Goal: Task Accomplishment & Management: Use online tool/utility

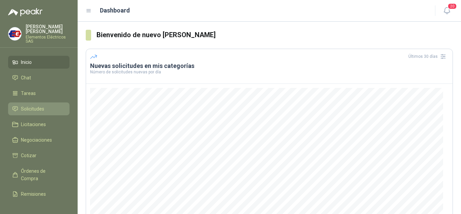
click at [35, 108] on span "Solicitudes" at bounding box center [32, 108] width 23 height 7
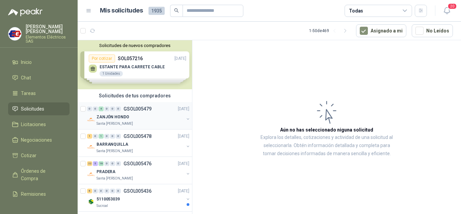
click at [114, 105] on div "0 0 4 0 0 0 GSOL005479 [DATE]" at bounding box center [139, 109] width 104 height 8
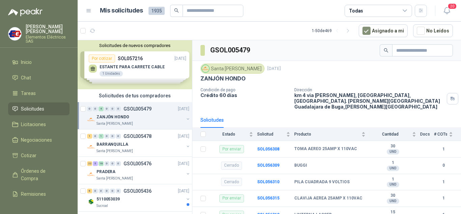
click at [31, 107] on span "Solicitudes" at bounding box center [32, 108] width 23 height 7
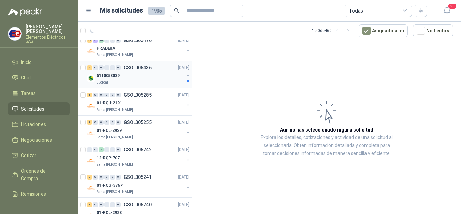
scroll to position [135, 0]
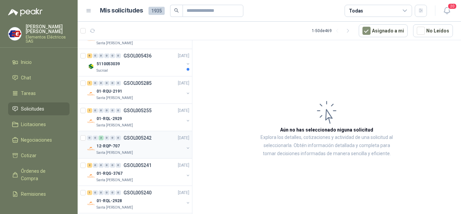
click at [109, 149] on p "12-RQP-707" at bounding box center [108, 146] width 23 height 6
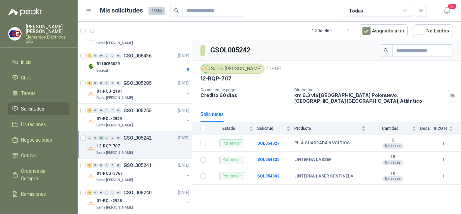
click at [121, 146] on div "12-RQP-707" at bounding box center [140, 146] width 87 height 8
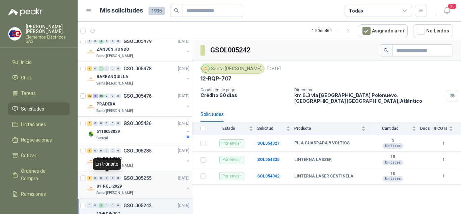
scroll to position [101, 0]
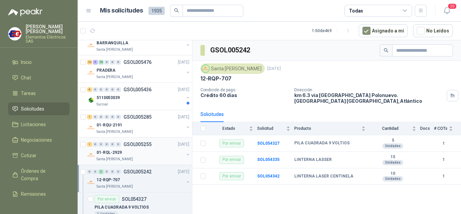
click at [108, 156] on p "Santa [PERSON_NAME]" at bounding box center [115, 158] width 36 height 5
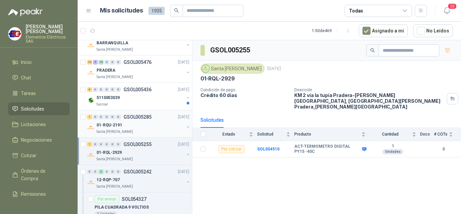
click at [106, 124] on p "01-RQU-2191" at bounding box center [110, 125] width 26 height 6
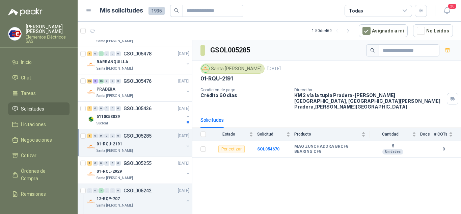
scroll to position [68, 0]
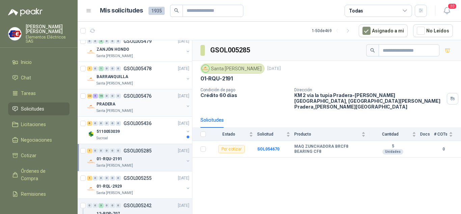
click at [107, 101] on p "PRADERA" at bounding box center [106, 104] width 19 height 6
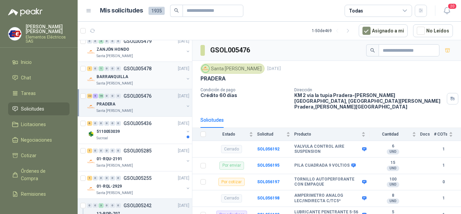
click at [110, 77] on p "BARRANQUILLA" at bounding box center [113, 77] width 32 height 6
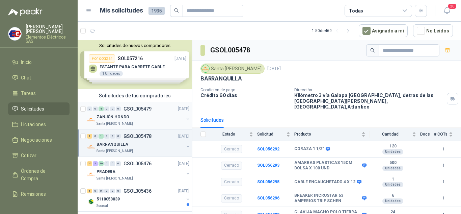
click at [113, 118] on p "ZANJÓN HONDO" at bounding box center [113, 117] width 33 height 6
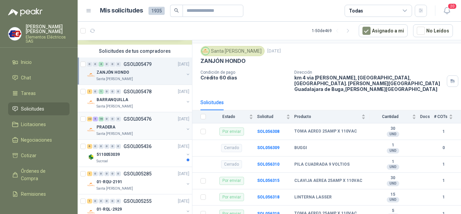
scroll to position [68, 0]
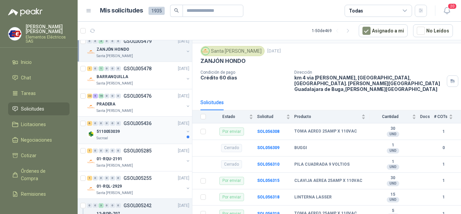
click at [108, 129] on p "5110053039" at bounding box center [108, 131] width 23 height 6
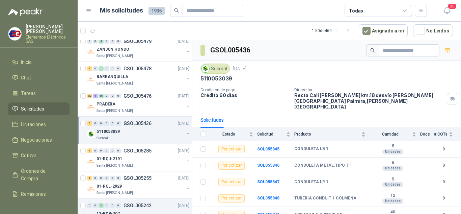
scroll to position [18, 0]
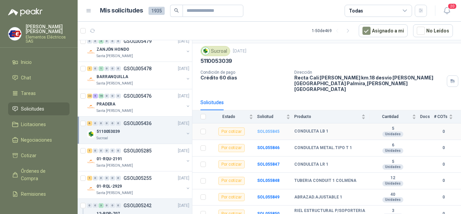
click at [261, 129] on b "SOL055845" at bounding box center [268, 131] width 22 height 5
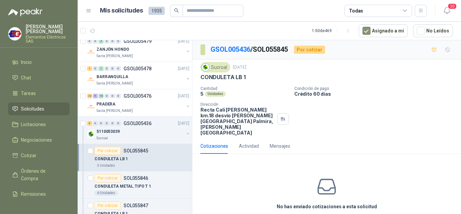
scroll to position [18, 0]
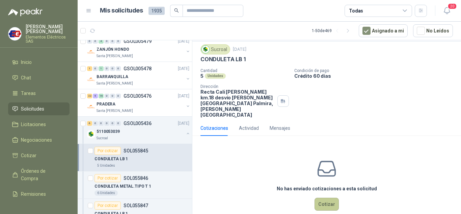
click at [329, 197] on button "Cotizar" at bounding box center [327, 203] width 24 height 13
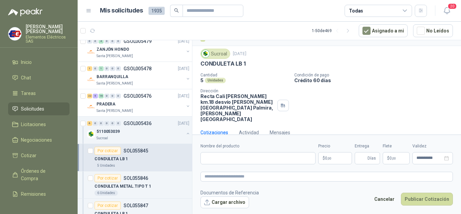
scroll to position [13, 0]
click at [229, 159] on input "Nombre del producto" at bounding box center [258, 158] width 115 height 12
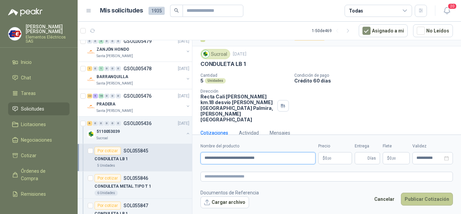
type input "**********"
click at [332, 156] on p "$ 0 ,00" at bounding box center [335, 158] width 34 height 12
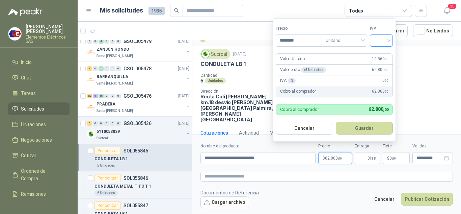
click at [391, 39] on div at bounding box center [381, 40] width 23 height 12
type input "********"
click at [384, 54] on div "19%" at bounding box center [383, 54] width 12 height 7
click at [370, 159] on span "Días" at bounding box center [372, 157] width 8 height 11
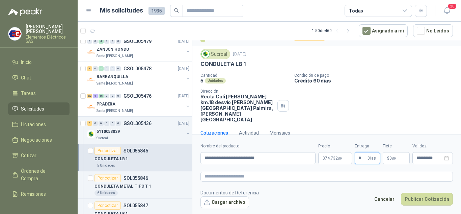
type input "*"
drag, startPoint x: 386, startPoint y: 145, endPoint x: 387, endPoint y: 150, distance: 4.8
click at [386, 146] on label "Flete" at bounding box center [396, 146] width 27 height 6
click at [388, 162] on p "$ 0 ,00" at bounding box center [396, 158] width 27 height 12
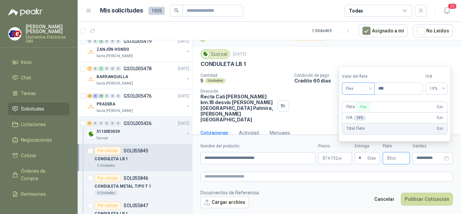
click at [370, 89] on span "Flex" at bounding box center [358, 88] width 25 height 10
click at [360, 112] on div "Incluido" at bounding box center [358, 113] width 23 height 7
click at [422, 198] on button "Publicar Cotización" at bounding box center [427, 198] width 52 height 13
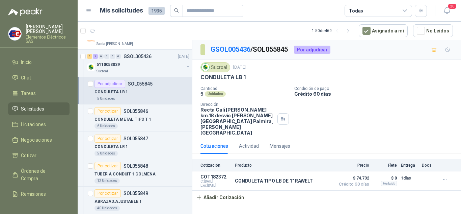
scroll to position [135, 0]
click at [107, 139] on div "Por cotizar" at bounding box center [108, 138] width 26 height 8
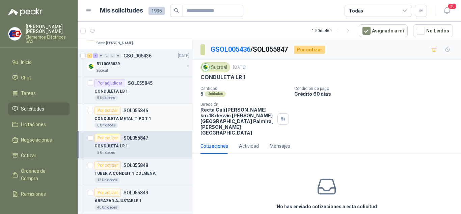
click at [110, 108] on div "Por cotizar" at bounding box center [108, 110] width 26 height 8
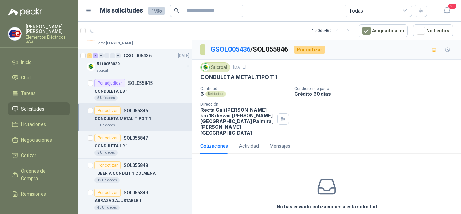
scroll to position [18, 0]
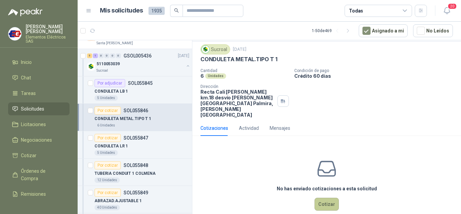
click at [326, 197] on button "Cotizar" at bounding box center [327, 203] width 24 height 13
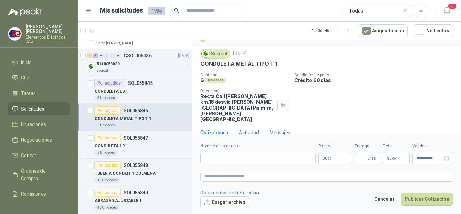
scroll to position [13, 0]
click at [224, 157] on input "Nombre del producto" at bounding box center [258, 158] width 115 height 12
type input "**********"
click at [334, 159] on p "$ 0 ,00" at bounding box center [335, 158] width 34 height 12
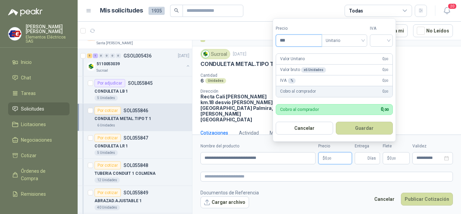
click at [302, 36] on input "***" at bounding box center [299, 40] width 46 height 11
type input "********"
click at [388, 44] on input "search" at bounding box center [381, 40] width 15 height 10
drag, startPoint x: 382, startPoint y: 55, endPoint x: 379, endPoint y: 74, distance: 18.8
click at [380, 69] on div "19% 5% 0%" at bounding box center [383, 65] width 21 height 32
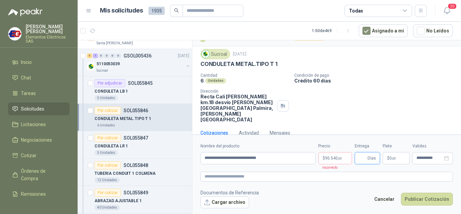
click at [365, 157] on input "Entrega" at bounding box center [362, 157] width 7 height 11
type input "*"
click at [329, 158] on span "90.540 ,00" at bounding box center [333, 158] width 17 height 4
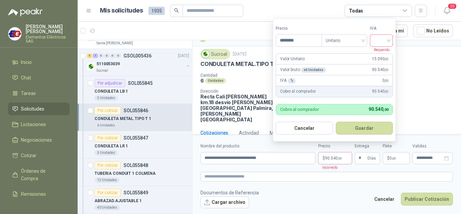
click at [388, 41] on input "search" at bounding box center [381, 40] width 15 height 10
click at [385, 54] on div "19%" at bounding box center [383, 54] width 12 height 7
click at [392, 156] on span "0 ,00" at bounding box center [393, 158] width 6 height 4
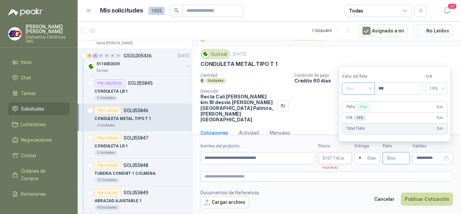
click at [370, 86] on span "Flex" at bounding box center [358, 88] width 25 height 10
click at [359, 113] on div "Incluido" at bounding box center [358, 113] width 23 height 7
click at [419, 197] on button "Publicar Cotización" at bounding box center [427, 198] width 52 height 13
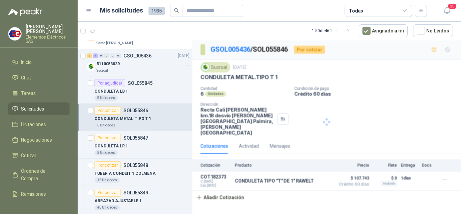
scroll to position [0, 0]
click at [112, 135] on div "Por cotizar" at bounding box center [108, 138] width 26 height 8
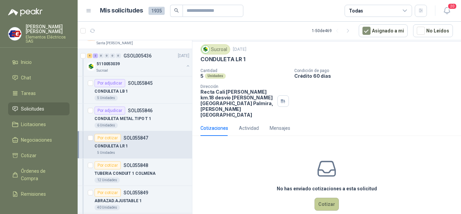
click at [323, 197] on button "Cotizar" at bounding box center [327, 203] width 24 height 13
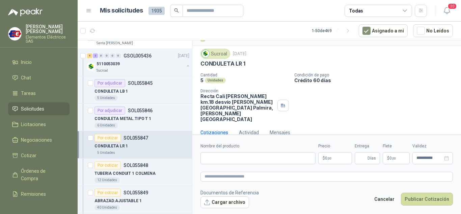
scroll to position [13, 0]
click at [228, 157] on input "Nombre del producto" at bounding box center [258, 158] width 115 height 12
type input "**********"
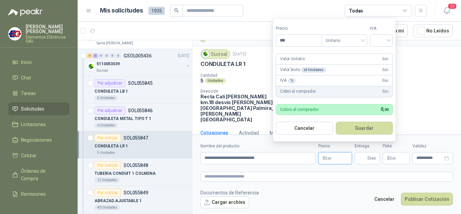
click at [324, 156] on p "$ 0 ,00" at bounding box center [335, 158] width 34 height 12
type input "********"
click at [388, 41] on input "search" at bounding box center [381, 40] width 15 height 10
click at [383, 52] on div "19%" at bounding box center [383, 54] width 12 height 7
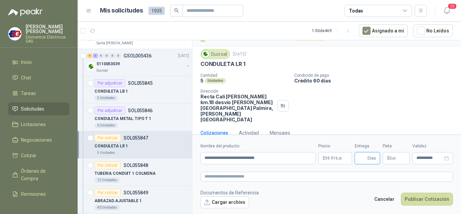
click at [366, 154] on input "Entrega" at bounding box center [362, 157] width 7 height 11
type input "*"
click at [390, 160] on p "$ 0 ,00" at bounding box center [396, 158] width 27 height 12
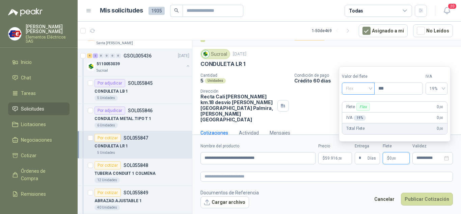
click at [367, 86] on span "Flex" at bounding box center [358, 88] width 25 height 10
click at [357, 115] on div "Incluido" at bounding box center [358, 113] width 23 height 7
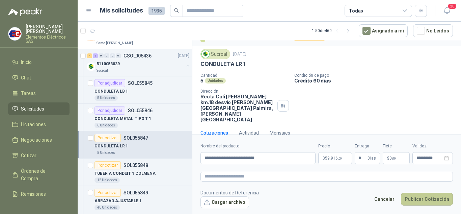
click at [425, 197] on button "Publicar Cotización" at bounding box center [427, 198] width 52 height 13
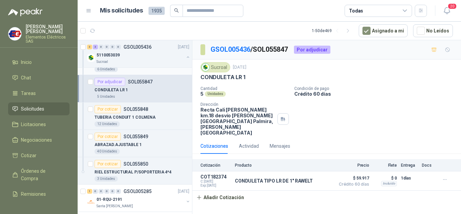
scroll to position [203, 0]
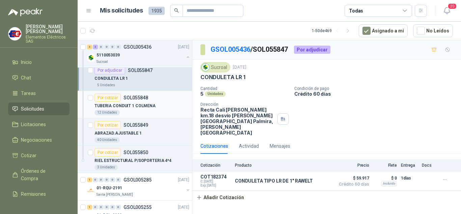
click at [110, 96] on div "Por cotizar" at bounding box center [108, 98] width 26 height 8
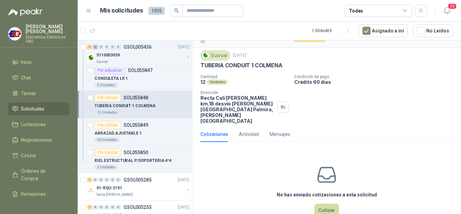
scroll to position [18, 0]
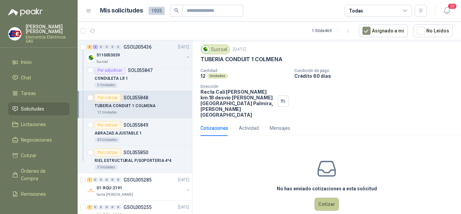
click at [330, 197] on button "Cotizar" at bounding box center [327, 203] width 24 height 13
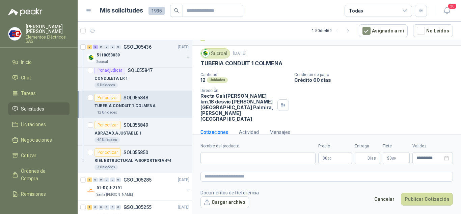
scroll to position [13, 0]
click at [221, 162] on input "Nombre del producto" at bounding box center [258, 158] width 115 height 12
type input "*"
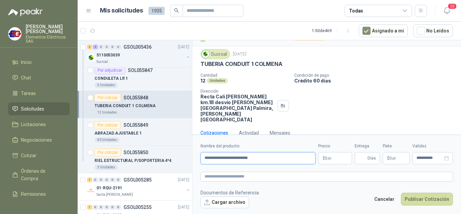
type input "**********"
click at [337, 158] on p "$ 0 ,00" at bounding box center [335, 158] width 34 height 12
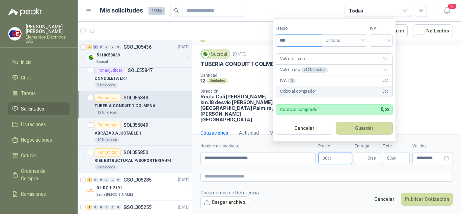
click at [287, 39] on input "***" at bounding box center [299, 40] width 46 height 11
type input "********"
click at [385, 41] on input "search" at bounding box center [381, 40] width 15 height 10
click at [379, 54] on div "19%" at bounding box center [383, 54] width 12 height 7
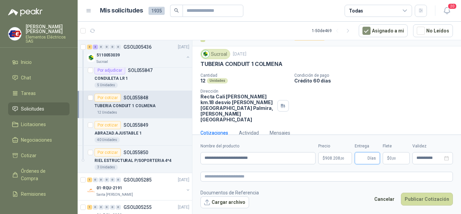
click at [361, 157] on input "Entrega" at bounding box center [362, 157] width 7 height 11
type input "*"
drag, startPoint x: 366, startPoint y: 82, endPoint x: 397, endPoint y: 130, distance: 56.9
click at [371, 94] on div "Cantidad 12 Unidades Condición de pago Crédito 60 días Dirección Recta Cali [PE…" at bounding box center [327, 97] width 253 height 49
click at [388, 157] on span "$" at bounding box center [388, 158] width 2 height 4
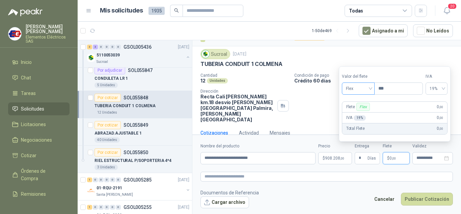
click at [367, 87] on span "Flex" at bounding box center [358, 88] width 25 height 10
click at [351, 113] on div "Incluido" at bounding box center [358, 113] width 23 height 7
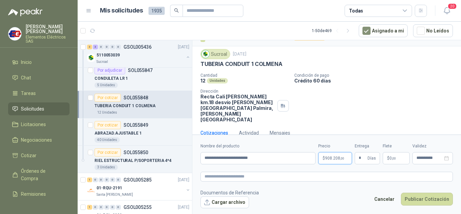
click at [328, 158] on span "908.208 ,00" at bounding box center [334, 158] width 19 height 4
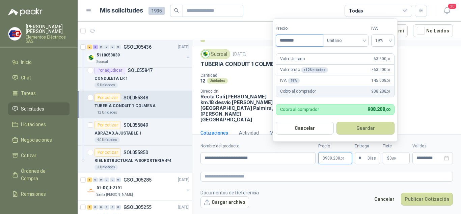
click at [286, 38] on input "********" at bounding box center [299, 40] width 47 height 11
type input "********"
click at [417, 197] on button "Publicar Cotización" at bounding box center [427, 198] width 52 height 13
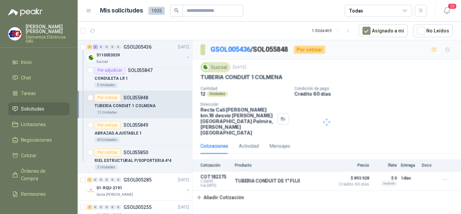
scroll to position [0, 0]
click at [110, 123] on div "Por cotizar" at bounding box center [108, 125] width 26 height 8
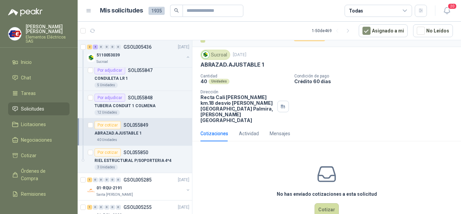
scroll to position [18, 0]
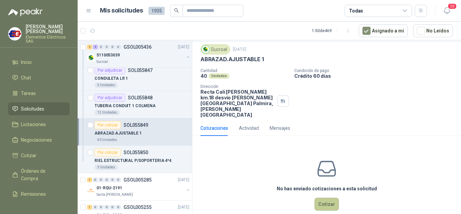
click at [322, 197] on button "Cotizar" at bounding box center [327, 203] width 24 height 13
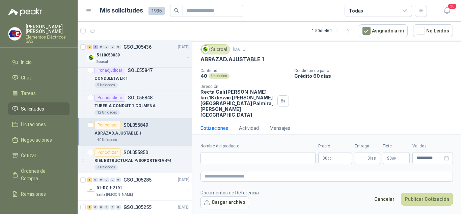
scroll to position [13, 0]
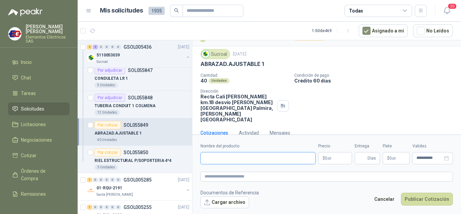
click at [215, 158] on input "Nombre del producto" at bounding box center [258, 158] width 115 height 12
click at [254, 157] on input "**********" at bounding box center [258, 158] width 115 height 12
type input "**********"
click at [332, 158] on p "$ 0 ,00" at bounding box center [335, 158] width 34 height 12
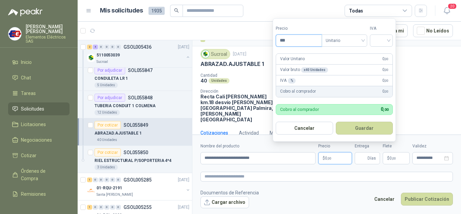
click at [283, 39] on input "***" at bounding box center [299, 40] width 46 height 11
type input "*******"
click at [388, 40] on input "search" at bounding box center [381, 40] width 15 height 10
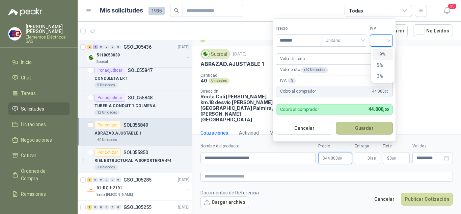
drag, startPoint x: 384, startPoint y: 53, endPoint x: 353, endPoint y: 132, distance: 84.0
click at [383, 56] on div "19%" at bounding box center [383, 54] width 12 height 7
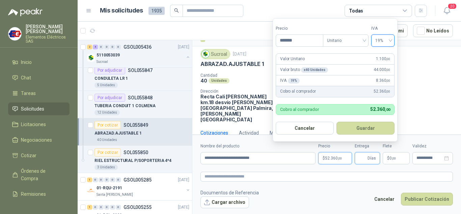
click at [362, 158] on input "Entrega" at bounding box center [362, 157] width 7 height 11
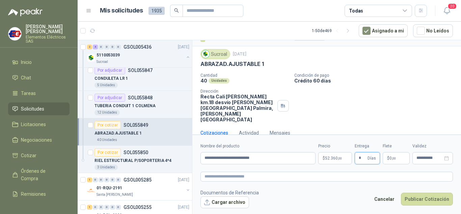
type input "*"
drag, startPoint x: 376, startPoint y: 90, endPoint x: 379, endPoint y: 108, distance: 17.8
click at [376, 94] on div "Cantidad 40 Unidades Condición de pago Crédito 60 días Dirección Recta Cali [PE…" at bounding box center [327, 97] width 253 height 49
click at [389, 156] on span "$" at bounding box center [388, 158] width 2 height 4
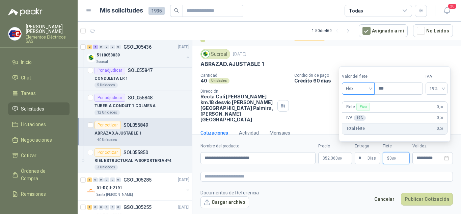
click at [368, 91] on span "Flex" at bounding box center [358, 88] width 25 height 10
click at [359, 111] on div "Incluido" at bounding box center [358, 113] width 23 height 7
click at [415, 198] on button "Publicar Cotización" at bounding box center [427, 198] width 52 height 13
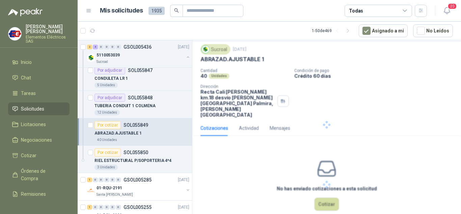
scroll to position [0, 0]
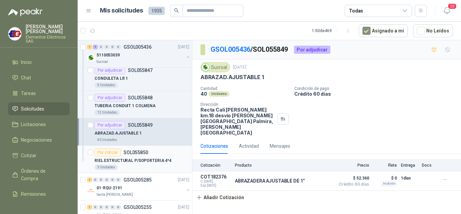
click at [104, 151] on div "Por cotizar" at bounding box center [108, 152] width 26 height 8
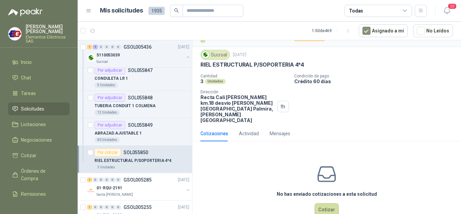
scroll to position [18, 0]
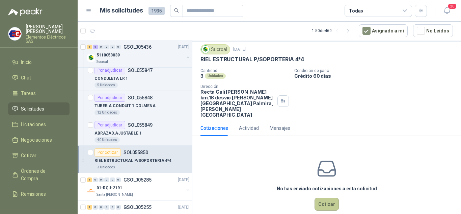
click at [322, 197] on button "Cotizar" at bounding box center [327, 203] width 24 height 13
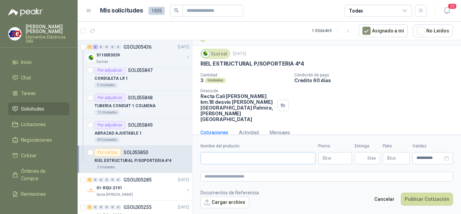
scroll to position [13, 0]
click at [222, 156] on input "Nombre del producto" at bounding box center [258, 158] width 115 height 12
type input "**********"
click at [328, 160] on p "$ 0 ,00" at bounding box center [335, 158] width 34 height 12
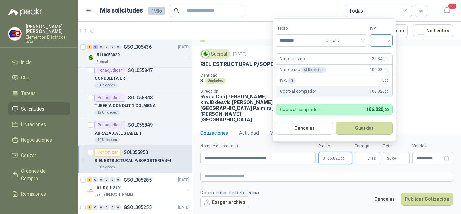
type input "********"
click at [384, 40] on input "search" at bounding box center [381, 40] width 15 height 10
drag, startPoint x: 383, startPoint y: 52, endPoint x: 381, endPoint y: 143, distance: 90.5
click at [383, 58] on div "19%" at bounding box center [383, 54] width 21 height 11
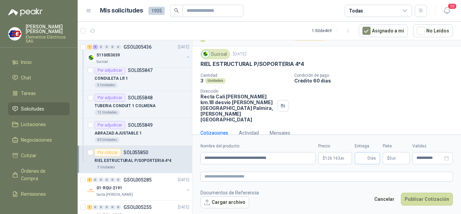
click at [368, 157] on span "Días" at bounding box center [372, 157] width 8 height 11
type input "*"
drag, startPoint x: 391, startPoint y: 131, endPoint x: 391, endPoint y: 148, distance: 17.2
click at [391, 139] on div "**********" at bounding box center [326, 128] width 269 height 176
click at [392, 159] on span ",00" at bounding box center [394, 158] width 4 height 4
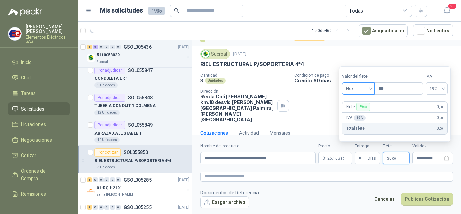
click at [363, 89] on span "Flex" at bounding box center [358, 88] width 25 height 10
click at [357, 112] on div "Incluido" at bounding box center [358, 113] width 23 height 7
click at [251, 155] on input "**********" at bounding box center [258, 158] width 115 height 12
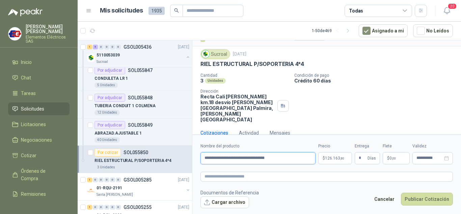
click at [293, 158] on input "**********" at bounding box center [258, 158] width 115 height 12
type input "**********"
click at [425, 199] on button "Publicar Cotización" at bounding box center [427, 198] width 52 height 13
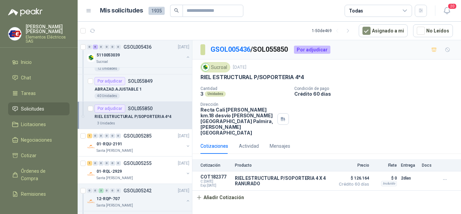
scroll to position [304, 0]
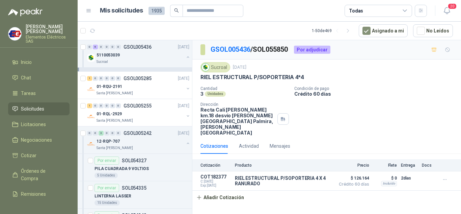
click at [26, 108] on span "Solicitudes" at bounding box center [32, 108] width 23 height 7
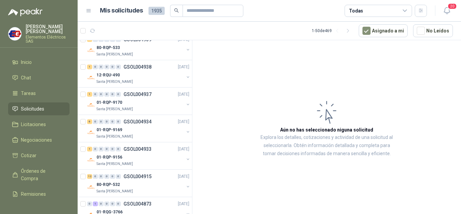
scroll to position [1148, 0]
